Goal: Task Accomplishment & Management: Manage account settings

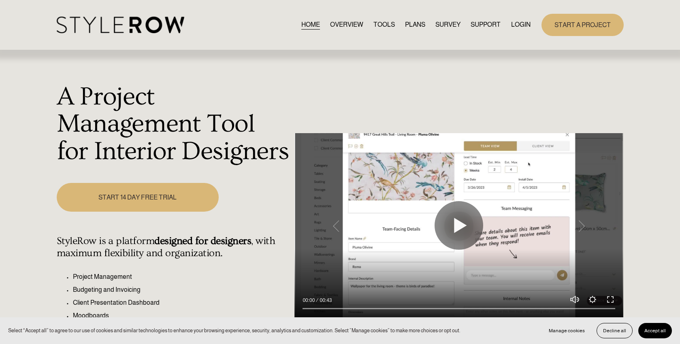
click at [525, 25] on link "LOGIN" at bounding box center [520, 24] width 19 height 11
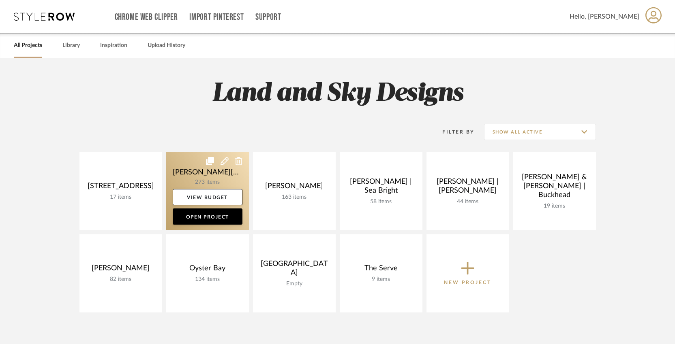
click at [202, 181] on link at bounding box center [207, 191] width 83 height 78
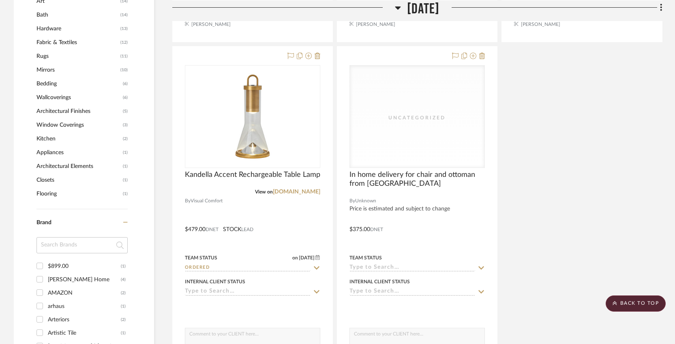
scroll to position [915, 0]
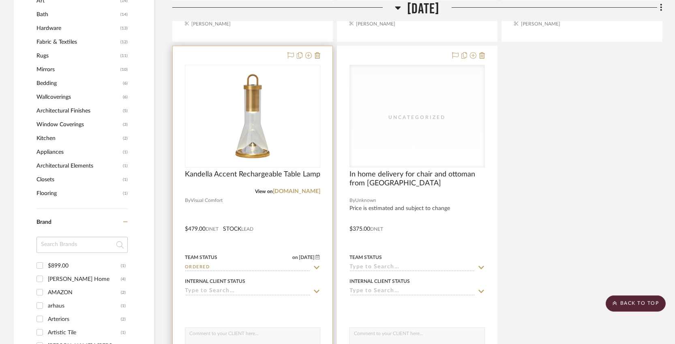
click at [315, 266] on icon at bounding box center [317, 267] width 6 height 3
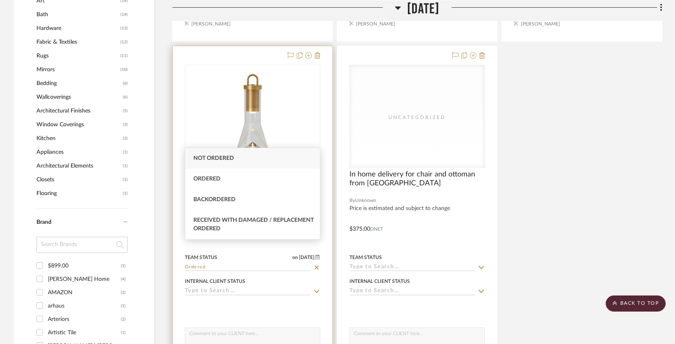
click at [324, 259] on div at bounding box center [253, 223] width 160 height 354
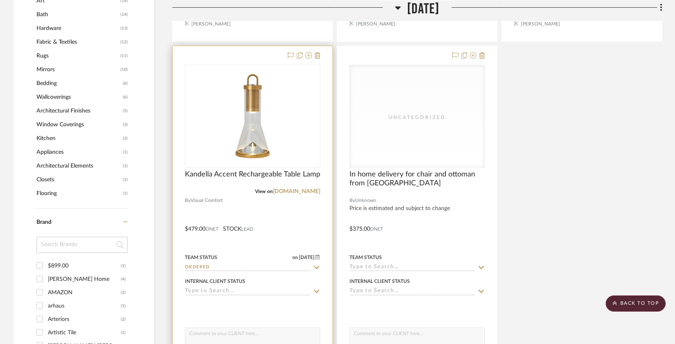
click at [306, 203] on div at bounding box center [253, 223] width 160 height 354
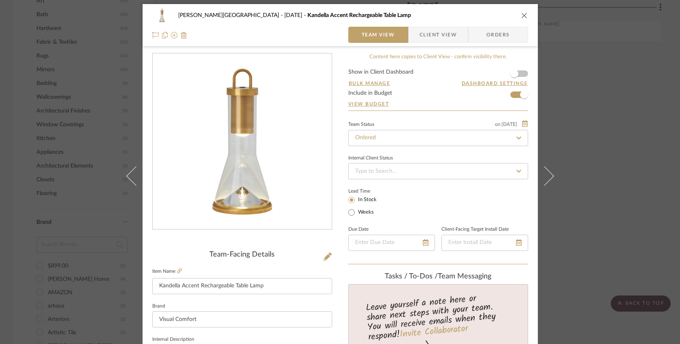
scroll to position [0, 0]
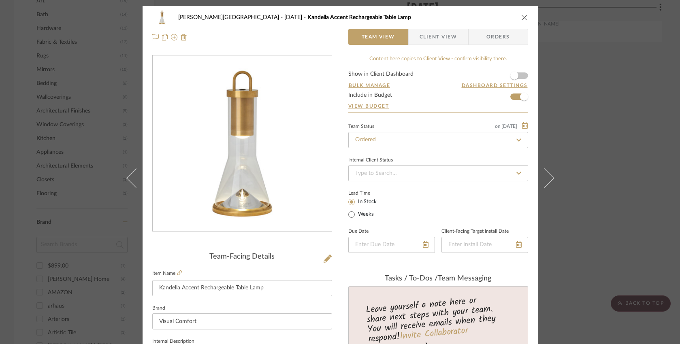
click at [487, 39] on span "Orders" at bounding box center [498, 37] width 41 height 16
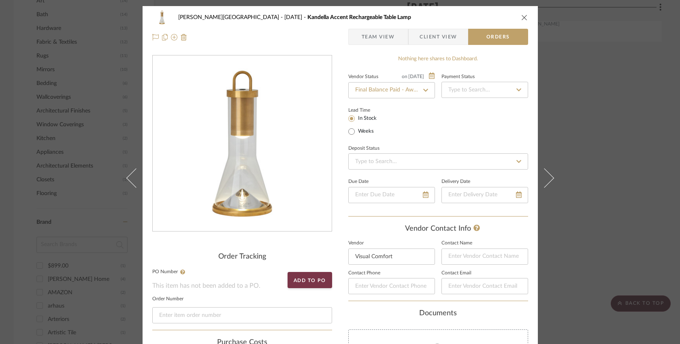
click at [521, 15] on icon "close" at bounding box center [524, 17] width 6 height 6
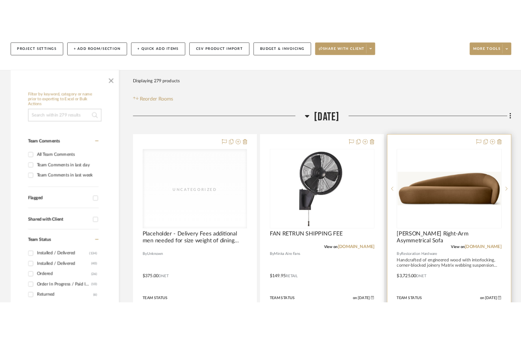
scroll to position [115, 0]
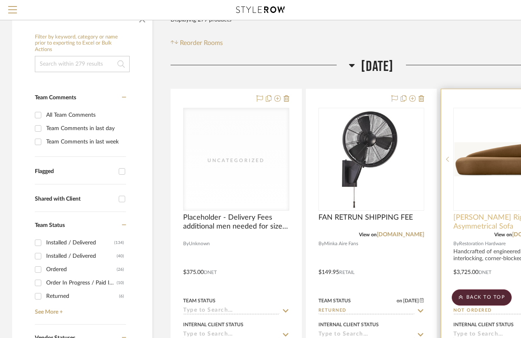
click at [475, 213] on span "[PERSON_NAME] Right-Arm Asymmetrical Sofa" at bounding box center [506, 222] width 106 height 18
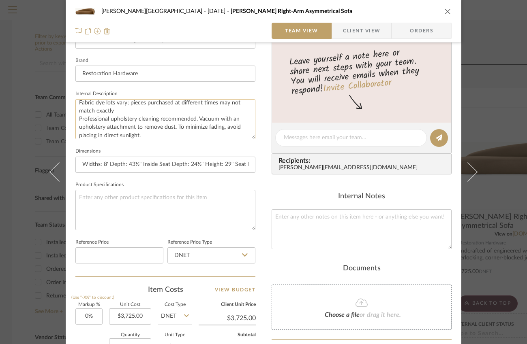
scroll to position [49, 0]
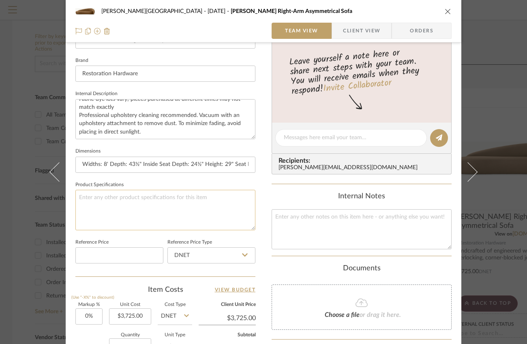
click at [145, 198] on textarea at bounding box center [165, 210] width 180 height 40
click at [134, 198] on textarea at bounding box center [165, 210] width 180 height 40
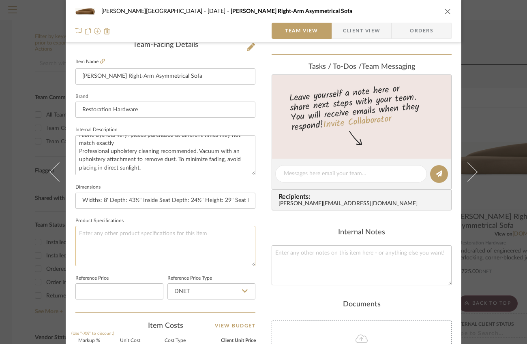
scroll to position [211, 0]
click at [101, 234] on textarea at bounding box center [165, 247] width 180 height 40
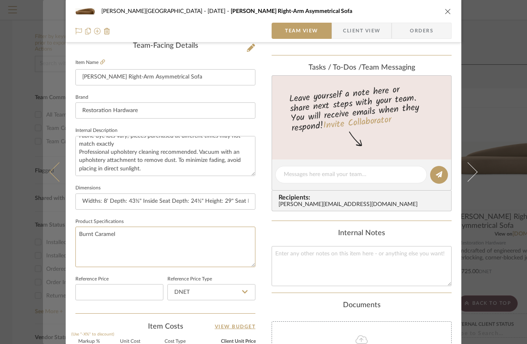
type textarea "Burnt Caramel"
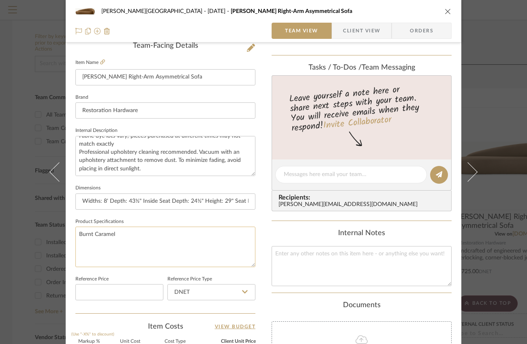
click at [80, 232] on textarea "Burnt Caramel" at bounding box center [165, 247] width 180 height 40
click at [77, 234] on textarea "Burnt Caramel" at bounding box center [165, 247] width 180 height 40
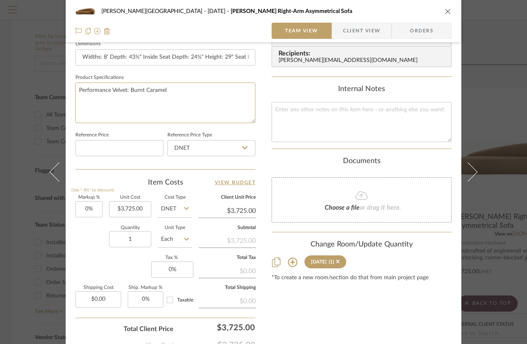
scroll to position [356, 0]
type textarea "Performance Velvet: Burnt Caramel"
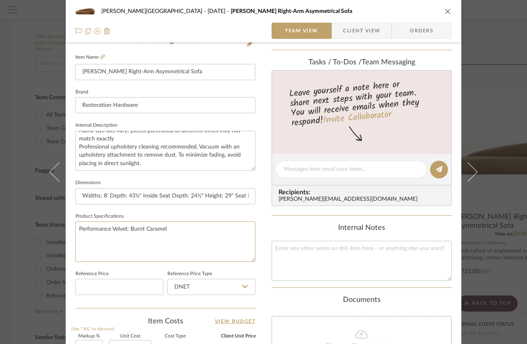
scroll to position [222, 0]
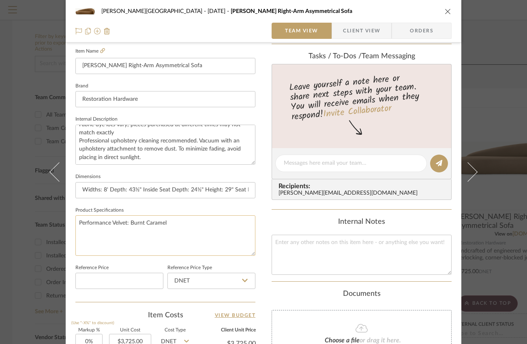
click at [177, 220] on textarea "Performance Velvet: Burnt Caramel" at bounding box center [165, 236] width 180 height 40
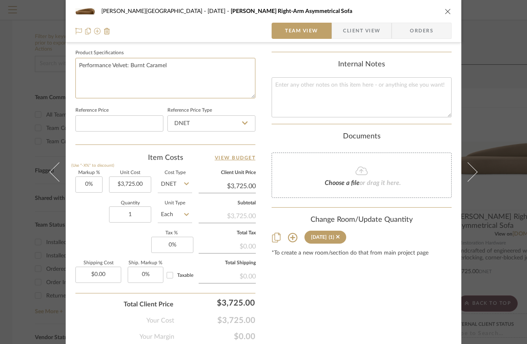
scroll to position [408, 0]
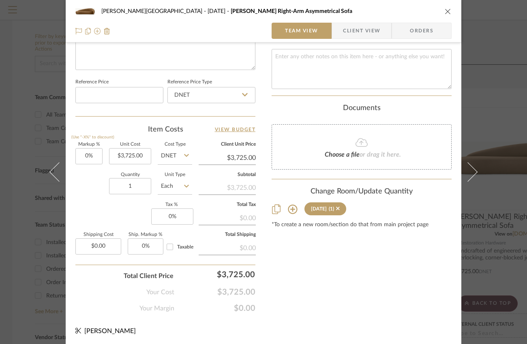
click at [496, 114] on div "[PERSON_NAME] [DATE] [PERSON_NAME] Right-Arm Asymmetrical Sofa Team View Client…" at bounding box center [263, 172] width 527 height 344
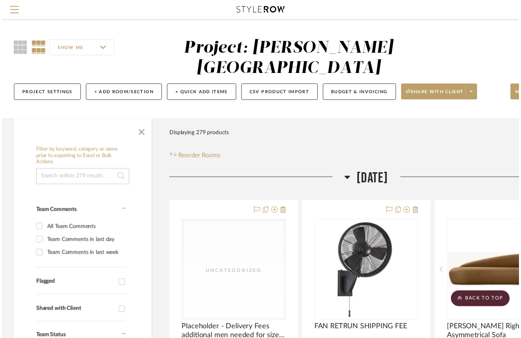
scroll to position [115, 0]
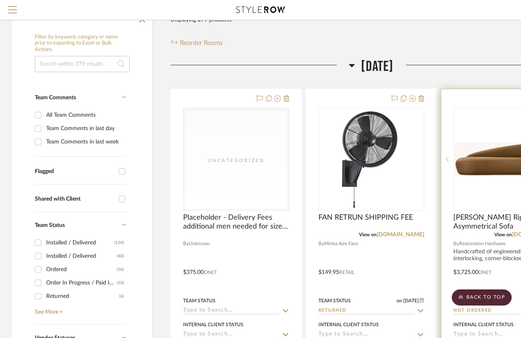
click at [493, 234] on div at bounding box center [506, 266] width 130 height 354
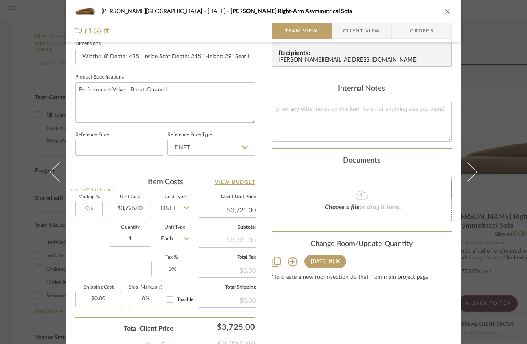
scroll to position [361, 0]
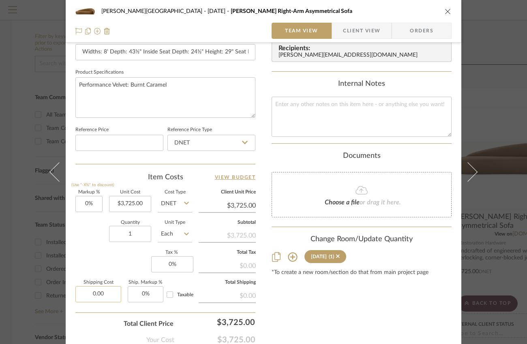
click at [94, 292] on input "0.00" at bounding box center [98, 294] width 46 height 16
type input "$299.00"
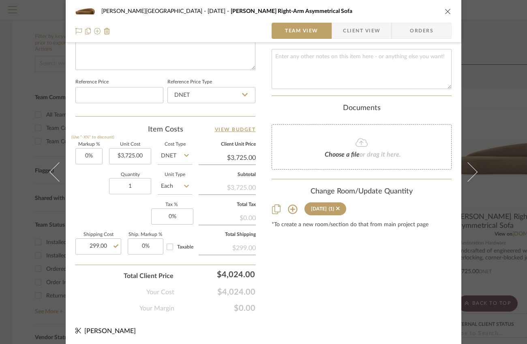
type input "$299.00"
click at [508, 92] on div "[PERSON_NAME] [DATE] [PERSON_NAME] Right-Arm Asymmetrical Sofa Team View Client…" at bounding box center [263, 172] width 527 height 344
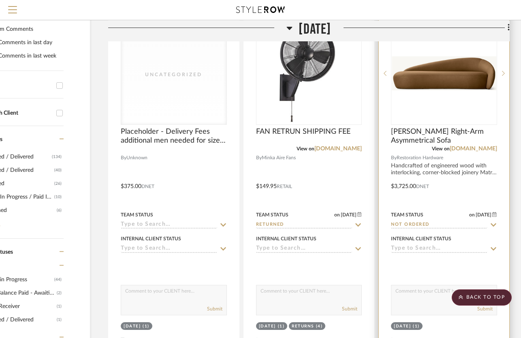
scroll to position [202, 62]
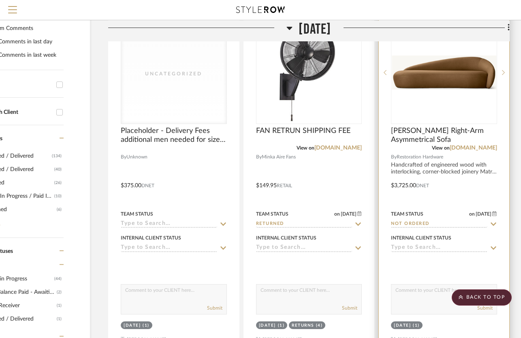
click at [471, 170] on div at bounding box center [444, 179] width 130 height 354
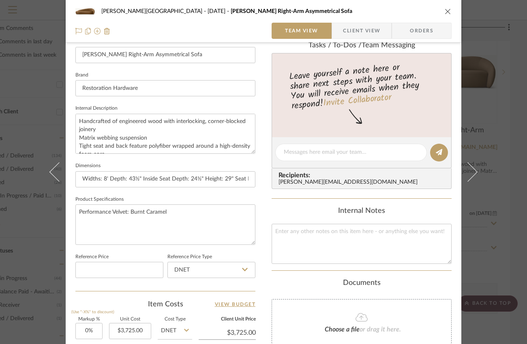
scroll to position [240, 0]
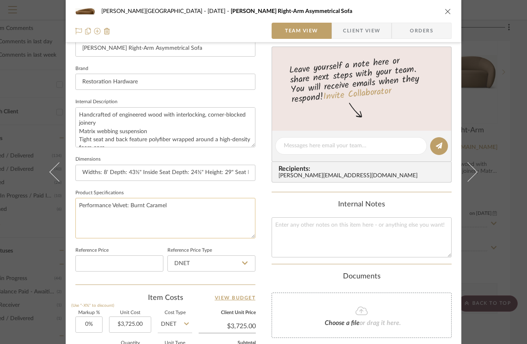
click at [188, 210] on textarea "Performance Velvet: Burnt Caramel" at bounding box center [165, 218] width 180 height 40
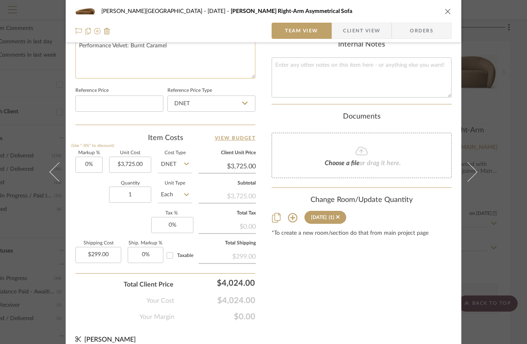
scroll to position [408, 0]
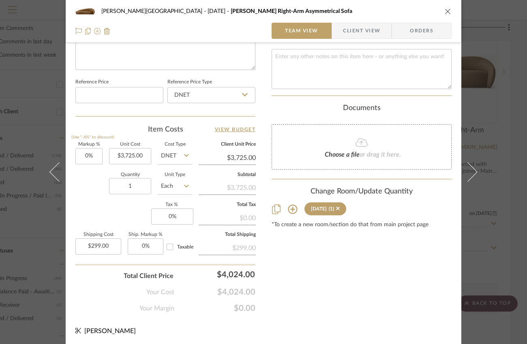
click at [493, 76] on div "[PERSON_NAME] [DATE] [PERSON_NAME] Right-Arm Asymmetrical Sofa Team View Client…" at bounding box center [263, 172] width 527 height 344
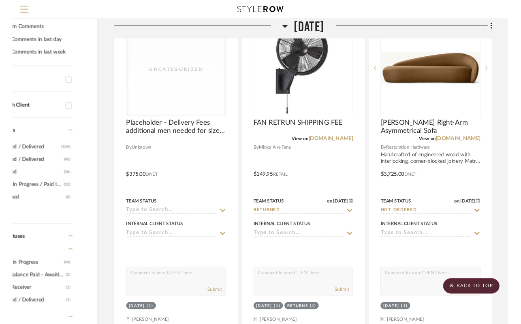
scroll to position [202, 62]
